Goal: Find specific page/section: Find specific page/section

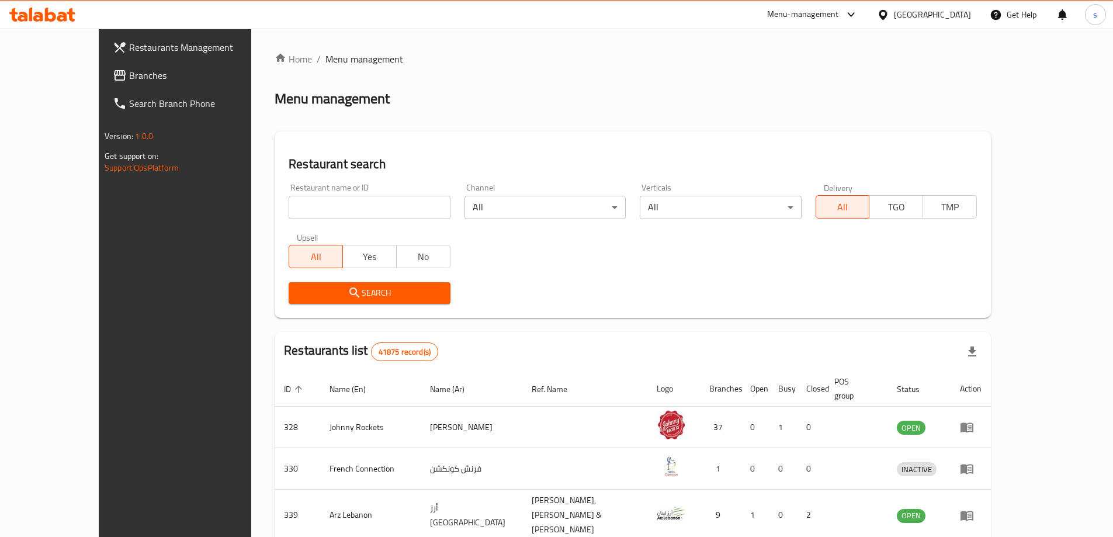
click at [478, 310] on div "Search" at bounding box center [633, 293] width 702 height 36
click at [479, 315] on div "Restaurant search Restaurant name or ID Restaurant name or ID Channel All ​ Ver…" at bounding box center [633, 224] width 716 height 186
click at [478, 329] on div "Home / Menu management Menu management Restaurant search Restaurant name or ID …" at bounding box center [633, 452] width 716 height 800
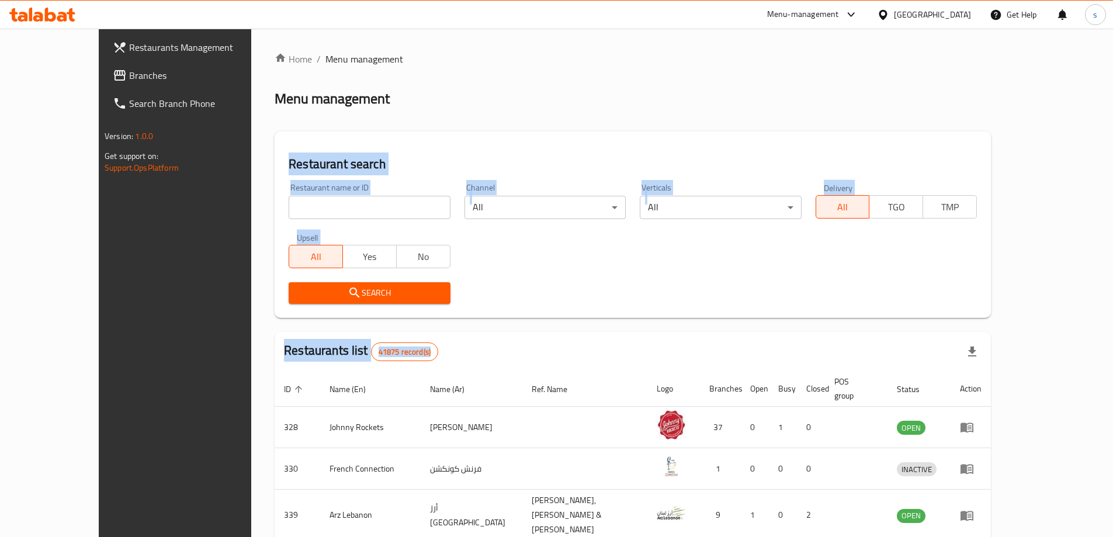
drag, startPoint x: 539, startPoint y: 96, endPoint x: 419, endPoint y: 359, distance: 289.2
click at [419, 359] on div "Home / Menu management Menu management Restaurant search Restaurant name or ID …" at bounding box center [633, 452] width 716 height 800
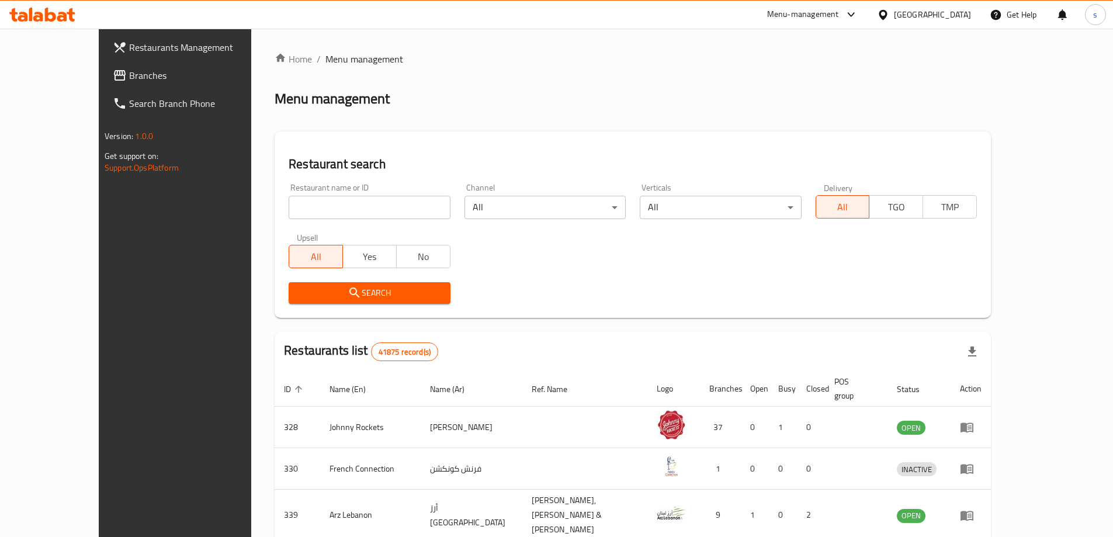
click at [449, 325] on div "Home / Menu management Menu management Restaurant search Restaurant name or ID …" at bounding box center [633, 452] width 716 height 800
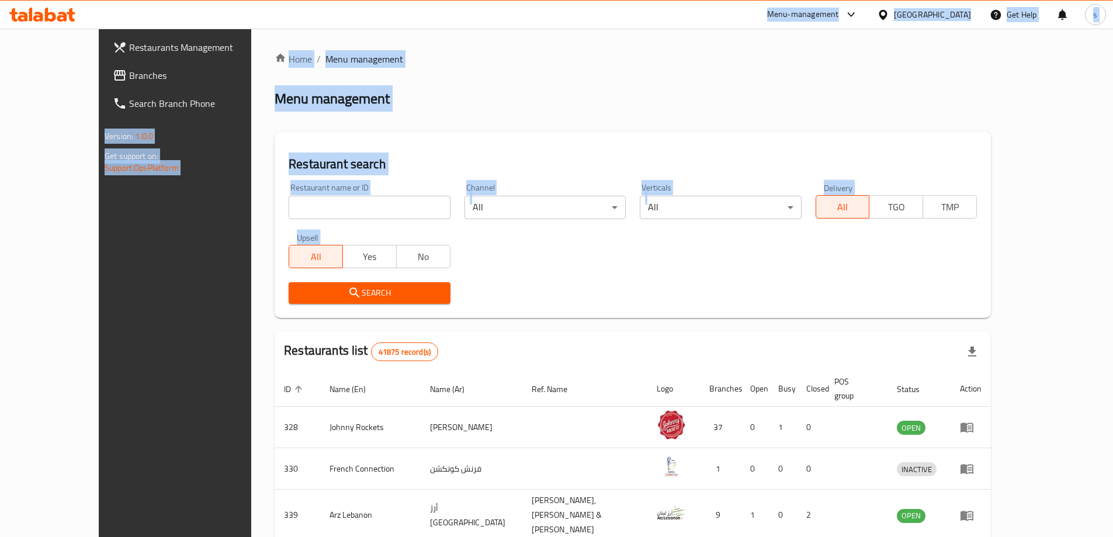
drag, startPoint x: 432, startPoint y: 304, endPoint x: 172, endPoint y: 21, distance: 384.1
click at [172, 29] on div "​ Menu-management [GEOGRAPHIC_DATA] Get Help s Restaurants Management Branches …" at bounding box center [556, 283] width 1113 height 508
click at [251, 51] on div "Home / Menu management Menu management Restaurant search Restaurant name or ID …" at bounding box center [632, 452] width 763 height 847
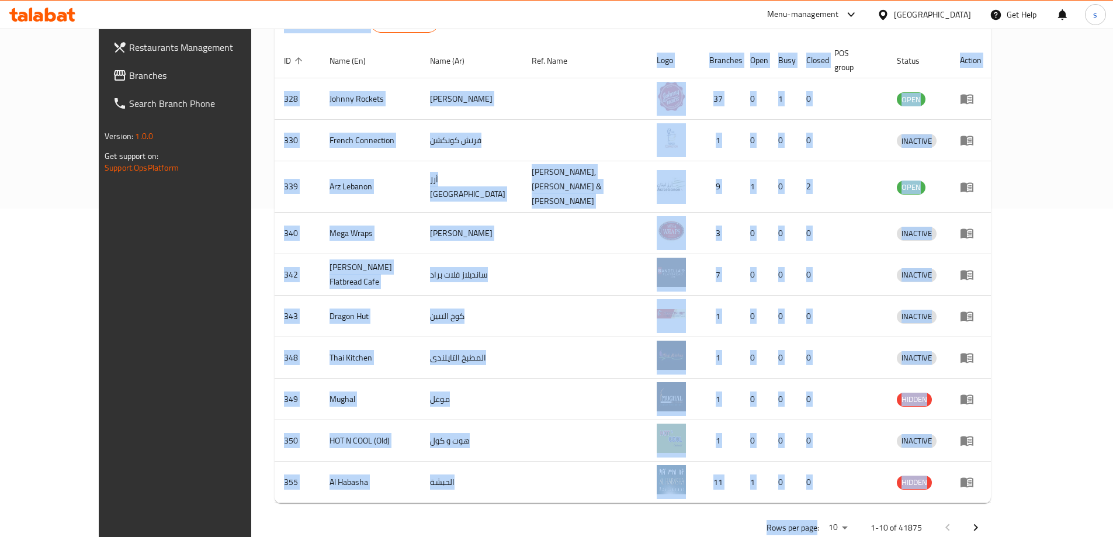
scroll to position [335, 0]
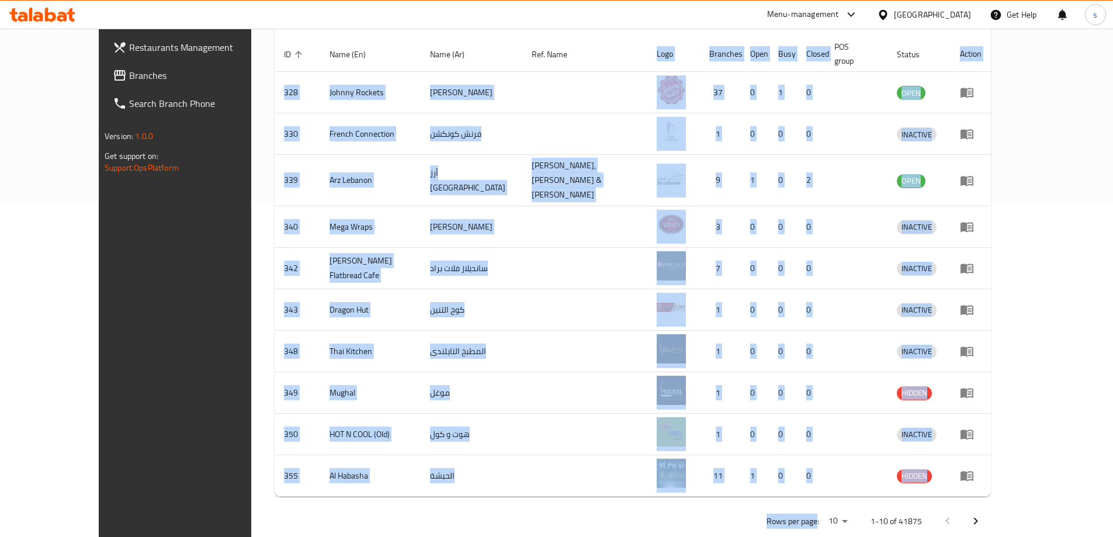
drag, startPoint x: 200, startPoint y: 51, endPoint x: 901, endPoint y: 484, distance: 823.5
click at [901, 484] on div "Home / Menu management Menu management Restaurant search Restaurant name or ID …" at bounding box center [632, 127] width 763 height 866
click at [840, 506] on div "Rows per page: 10 1-10 of 41875" at bounding box center [633, 521] width 716 height 30
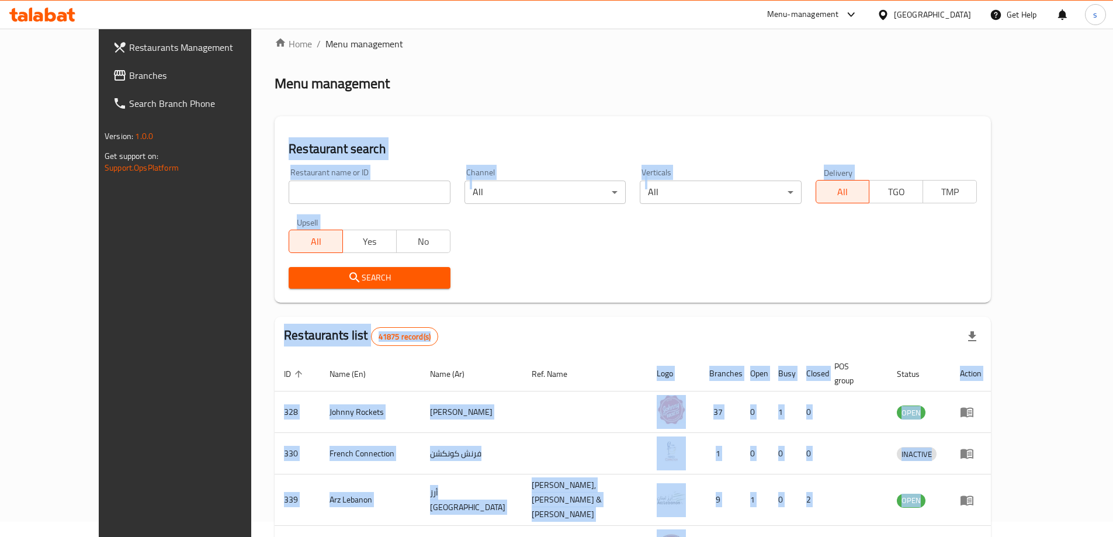
scroll to position [0, 0]
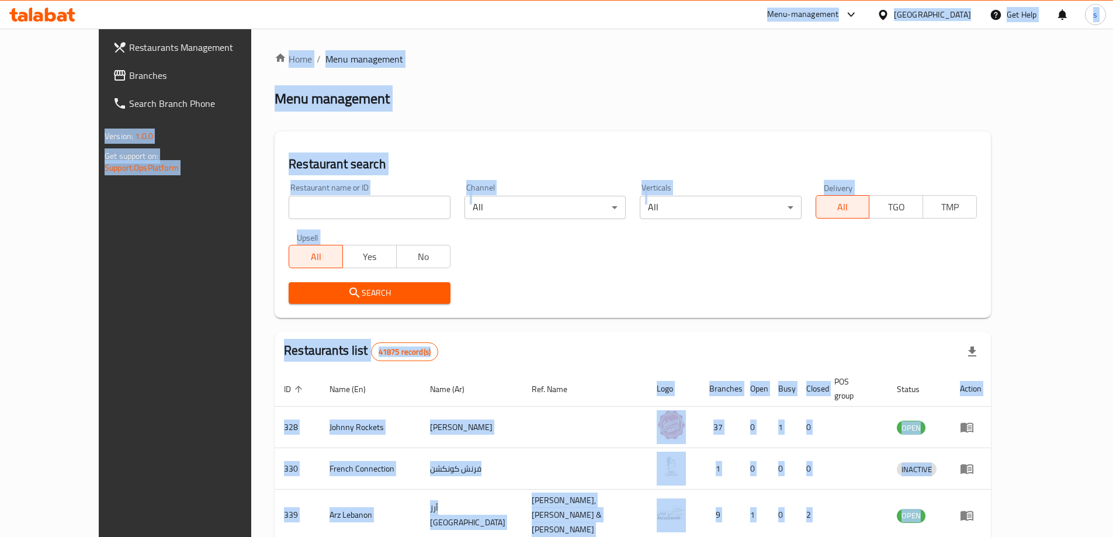
drag, startPoint x: 1094, startPoint y: 508, endPoint x: 208, endPoint y: 11, distance: 1015.4
click at [208, 29] on div "​ Menu-management [GEOGRAPHIC_DATA] Get Help s Restaurants Management Branches …" at bounding box center [556, 283] width 1113 height 508
copy body "Lore-ipsumdolor Sitame Cons Adipisci Eli Sedd e Temporincid Utlaboreet Dolorema…"
click at [639, 89] on div "Menu management" at bounding box center [633, 98] width 716 height 19
